Goal: Task Accomplishment & Management: Manage account settings

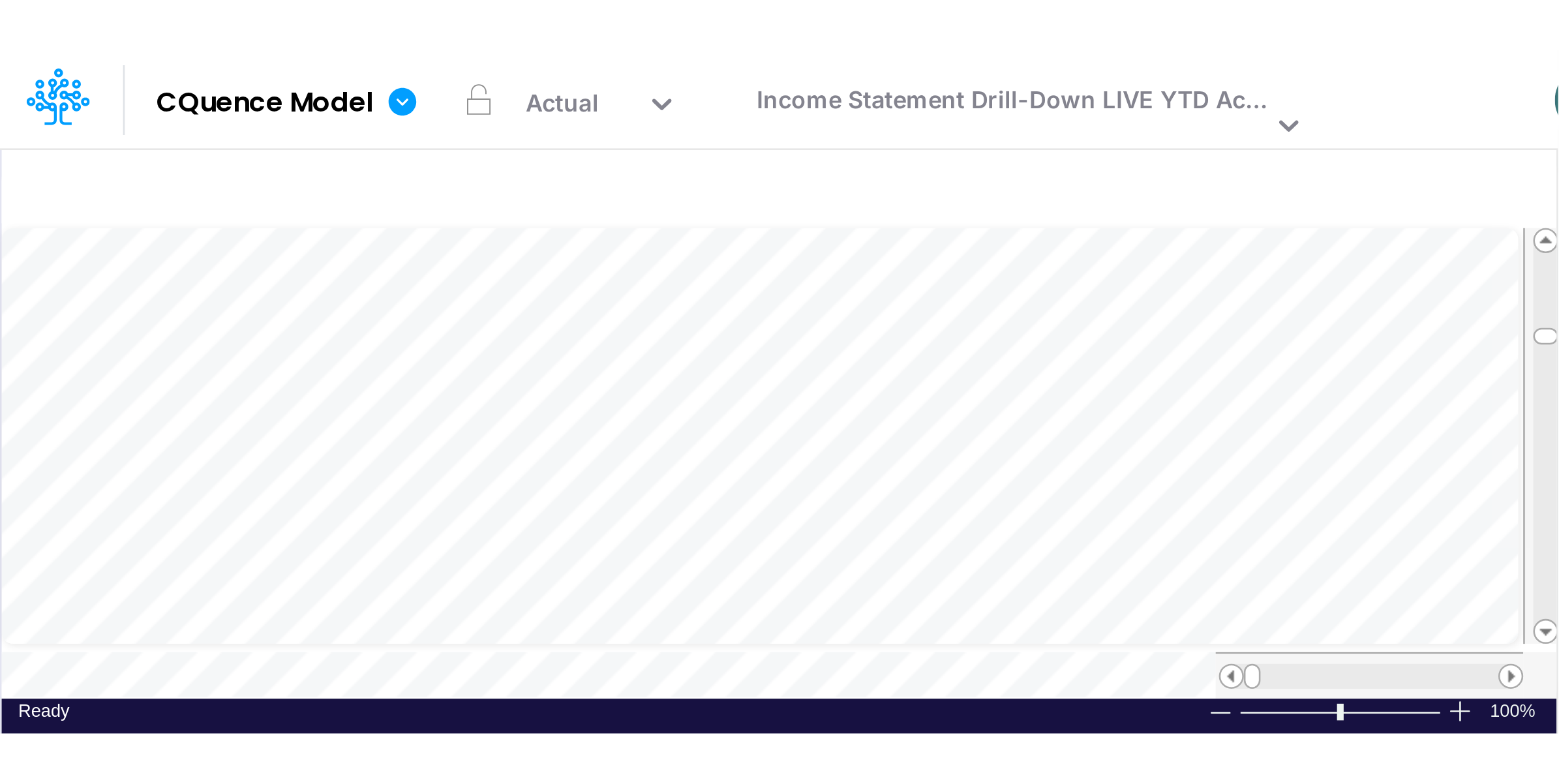
scroll to position [0, 1]
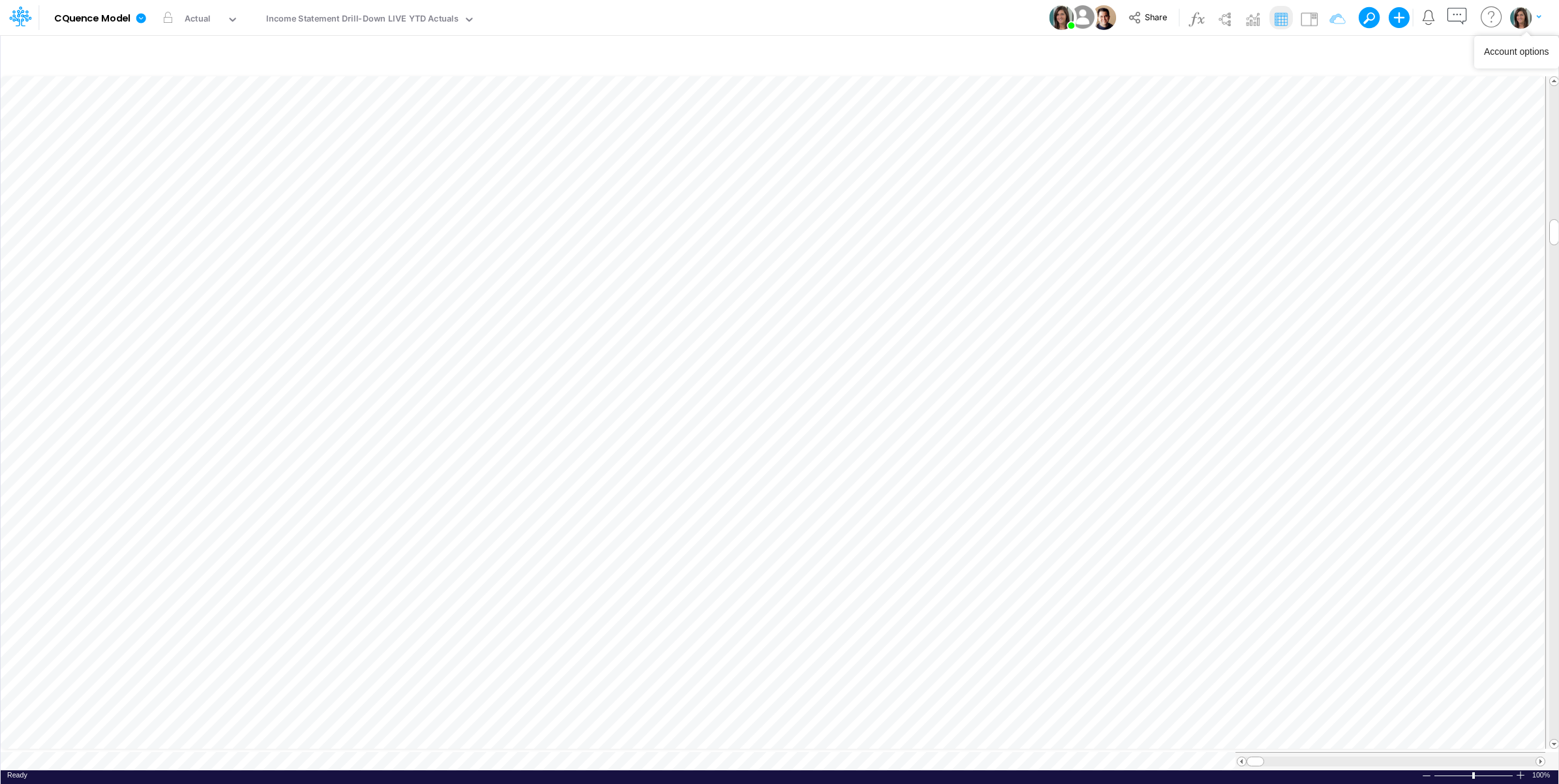
click at [611, 19] on img "button" at bounding box center [1521, 17] width 22 height 22
click at [611, 78] on button "Log out" at bounding box center [1473, 76] width 140 height 20
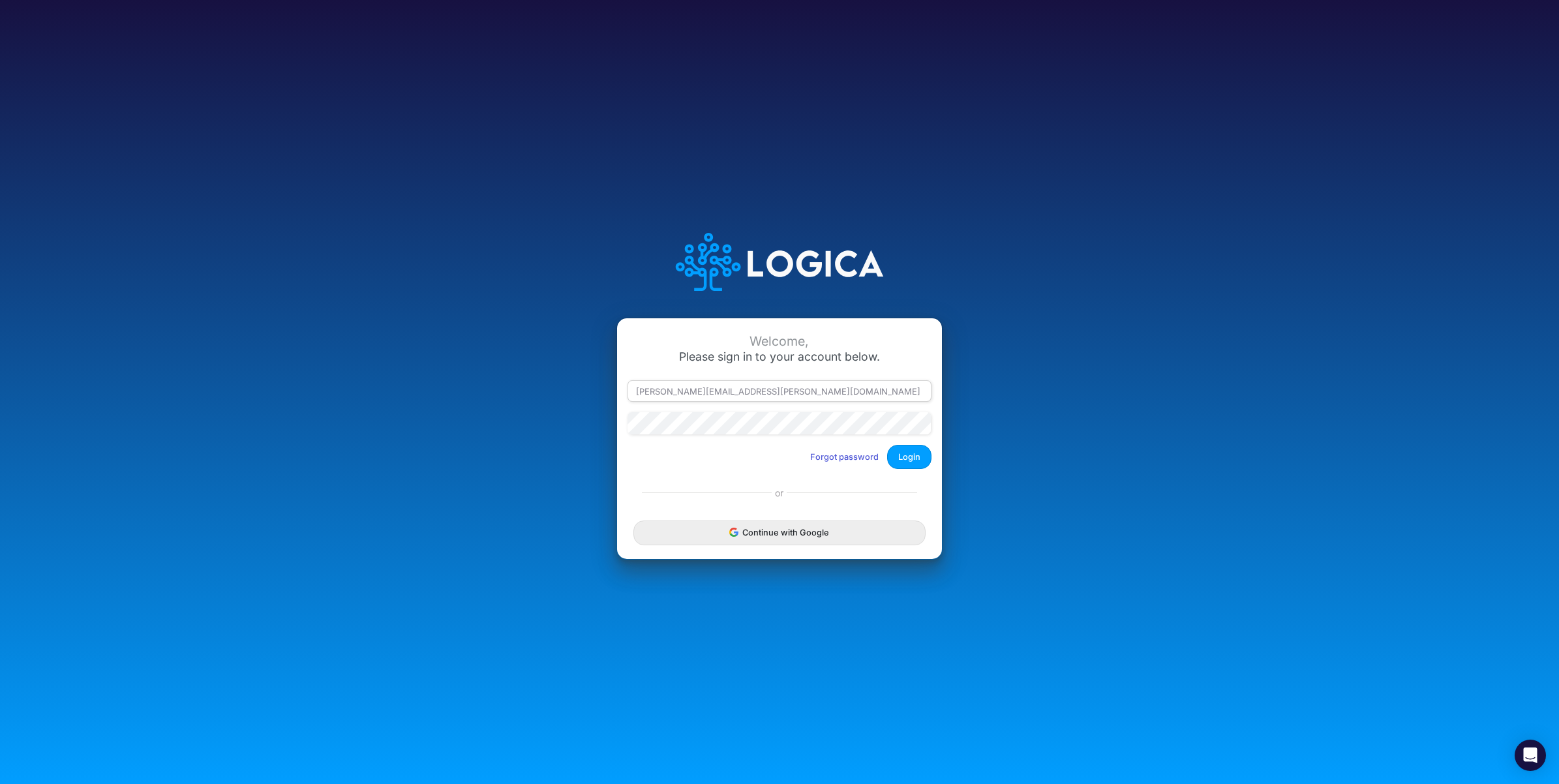
drag, startPoint x: 695, startPoint y: 390, endPoint x: 809, endPoint y: 395, distance: 114.1
click at [809, 395] on input "[PERSON_NAME][EMAIL_ADDRESS][PERSON_NAME][DOMAIN_NAME]" at bounding box center [780, 391] width 304 height 22
type input "[PERSON_NAME][EMAIL_ADDRESS][PERSON_NAME][DOMAIN_NAME]"
click at [915, 465] on button "Login" at bounding box center [909, 457] width 44 height 24
